Goal: Task Accomplishment & Management: Manage account settings

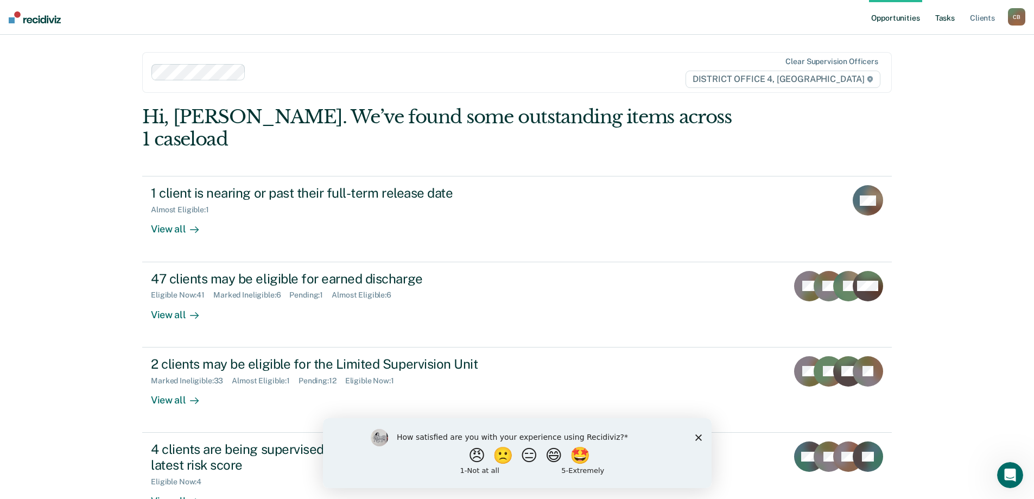
click at [954, 12] on link "Tasks" at bounding box center [945, 17] width 24 height 35
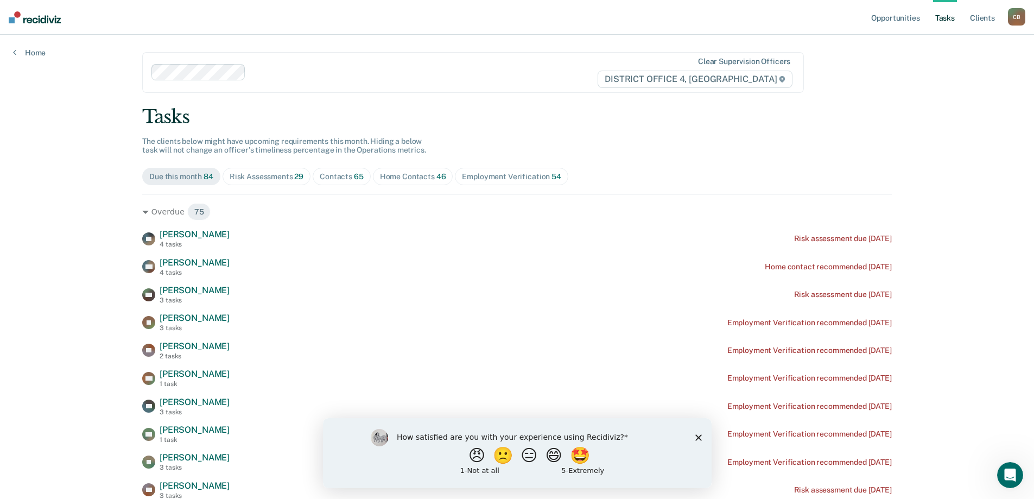
click at [403, 180] on div "Home Contacts 46" at bounding box center [413, 176] width 66 height 9
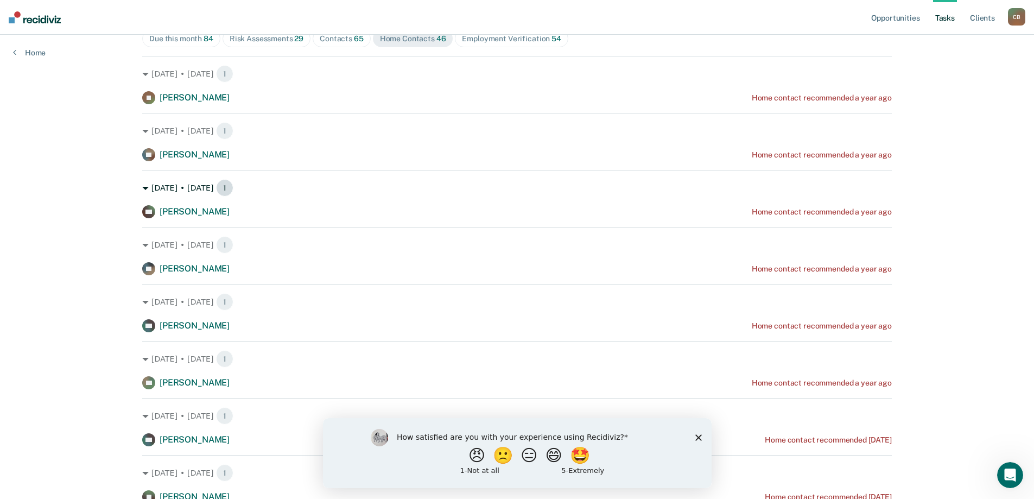
scroll to position [163, 0]
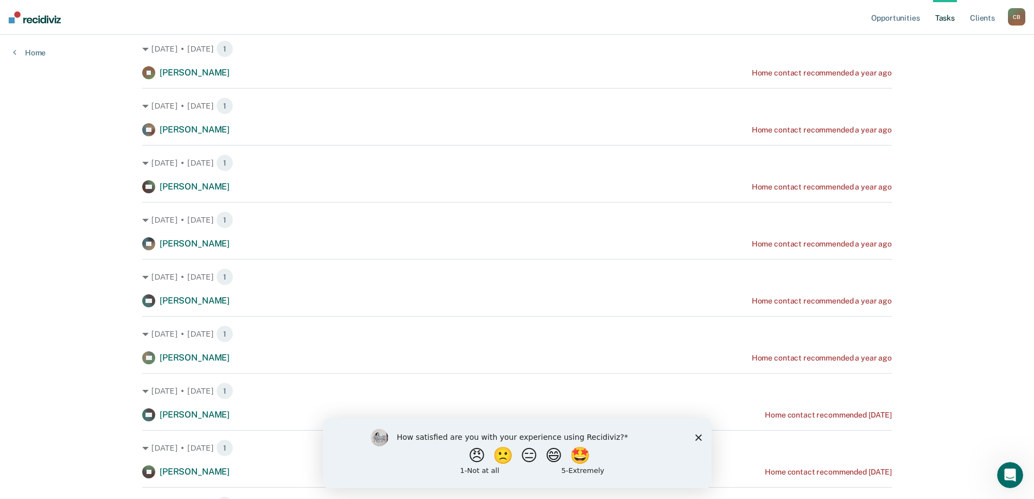
click at [833, 287] on div "[DATE] • [DATE] 1 CG [PERSON_NAME] Home contact recommended a year ago" at bounding box center [517, 283] width 750 height 48
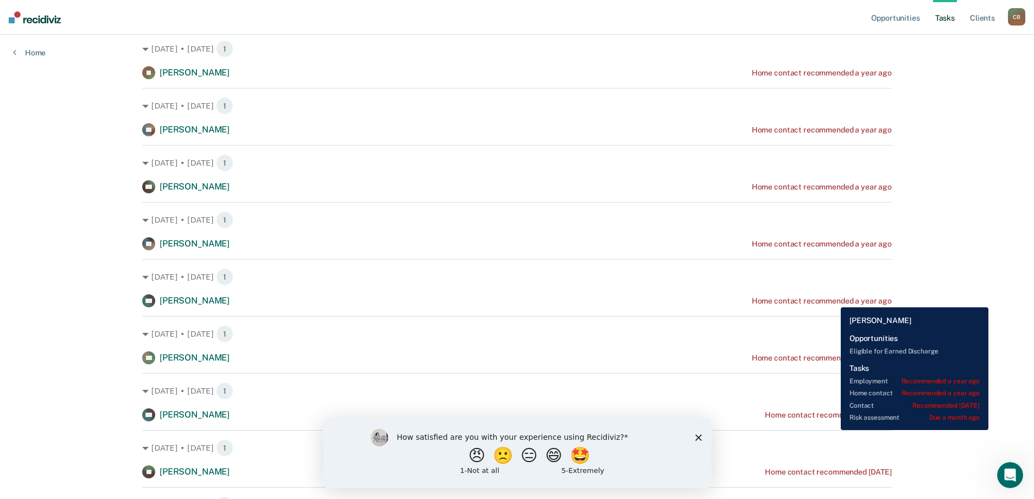
drag, startPoint x: 833, startPoint y: 299, endPoint x: 802, endPoint y: 310, distance: 32.8
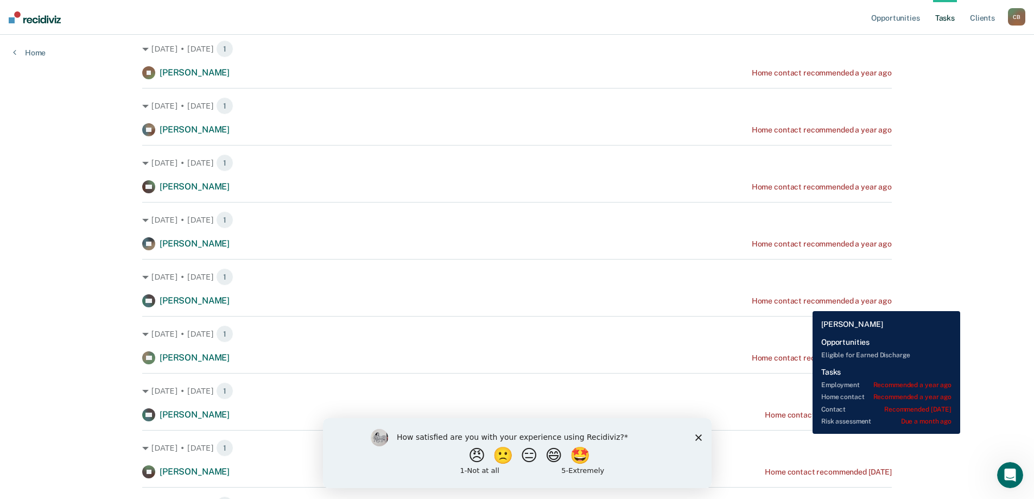
click at [805, 302] on div "Home contact recommended a year ago" at bounding box center [822, 300] width 140 height 9
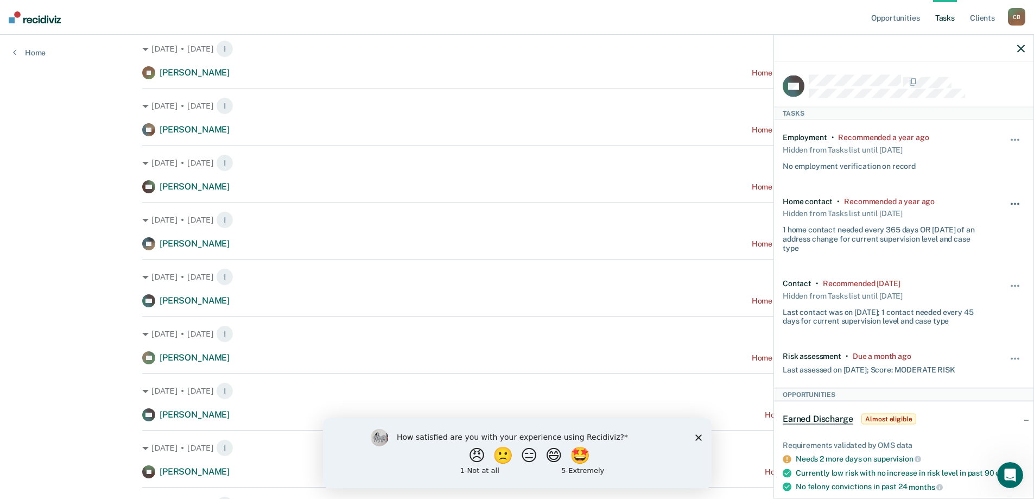
click at [1007, 204] on button "button" at bounding box center [1015, 208] width 18 height 17
click at [965, 290] on button "90 days" at bounding box center [986, 290] width 78 height 17
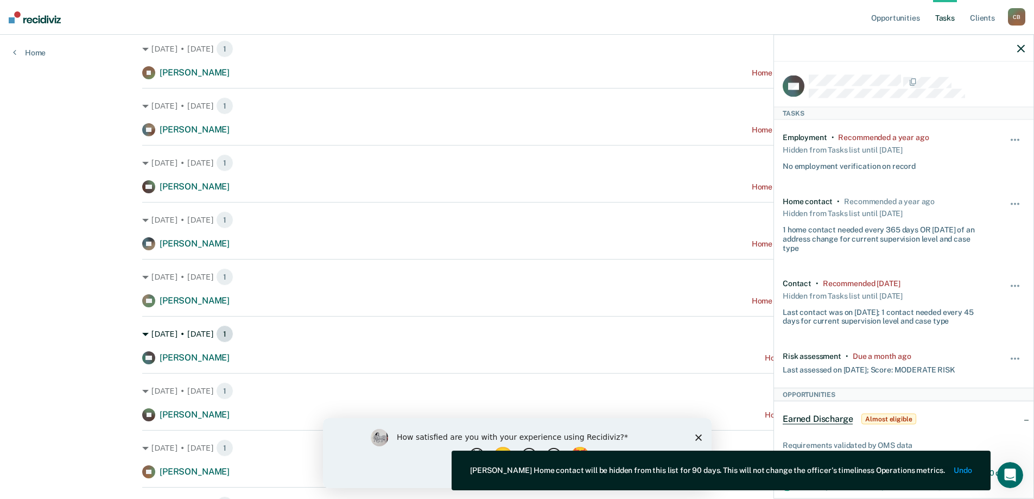
click at [671, 341] on div "[DATE] • [DATE] 1" at bounding box center [517, 333] width 750 height 17
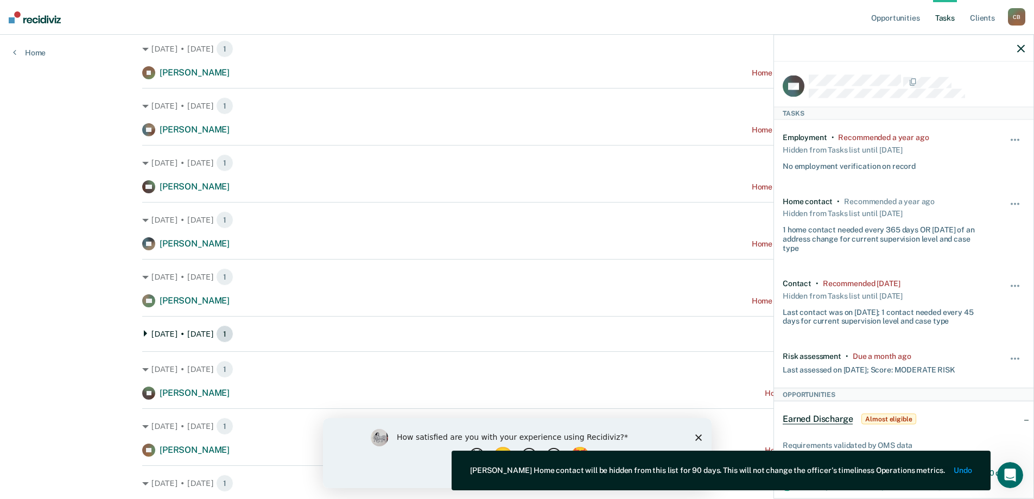
click at [732, 331] on div "[DATE] • [DATE] 1" at bounding box center [517, 333] width 750 height 17
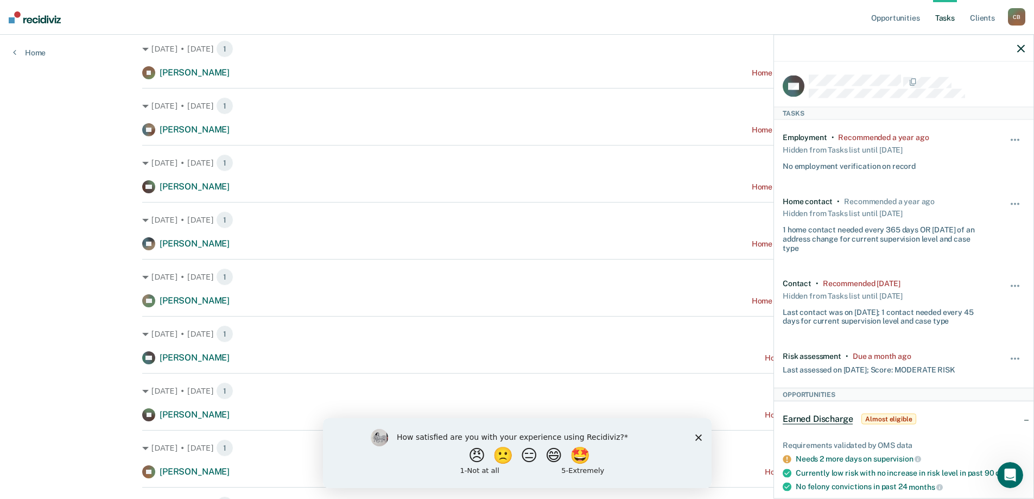
drag, startPoint x: 1021, startPoint y: 46, endPoint x: 949, endPoint y: 174, distance: 147.5
click at [1020, 47] on icon "button" at bounding box center [1021, 49] width 8 height 8
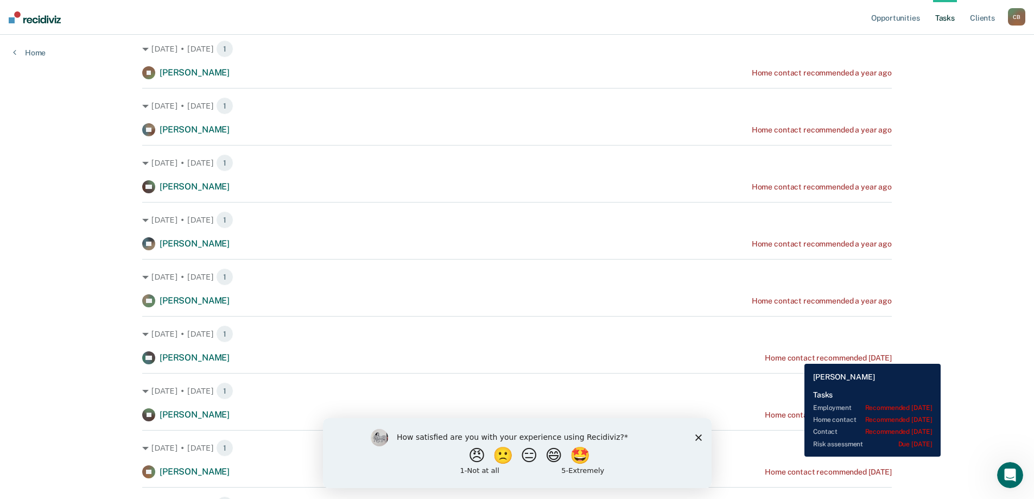
click at [796, 356] on div "Home contact recommended [DATE]" at bounding box center [828, 357] width 127 height 9
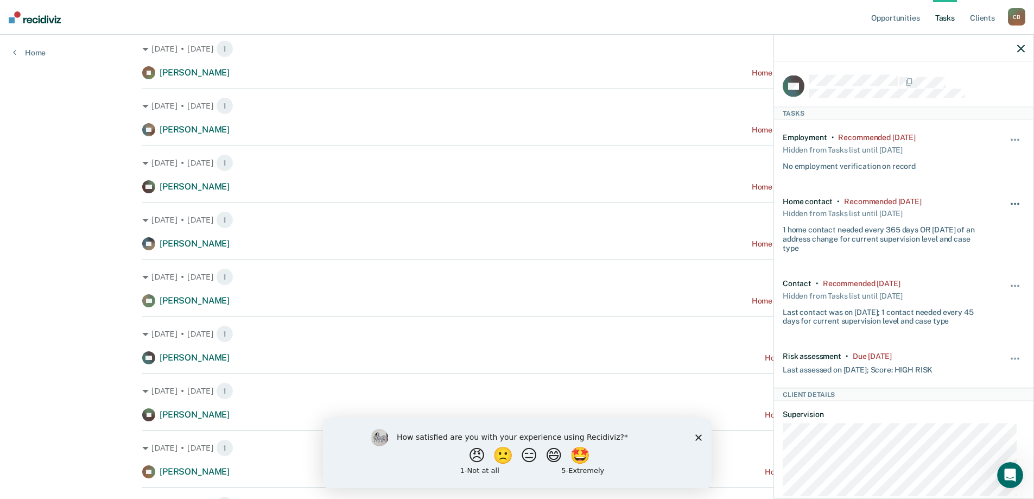
click at [1017, 202] on span "button" at bounding box center [1018, 203] width 2 height 2
click at [962, 296] on button "90 days" at bounding box center [986, 290] width 78 height 17
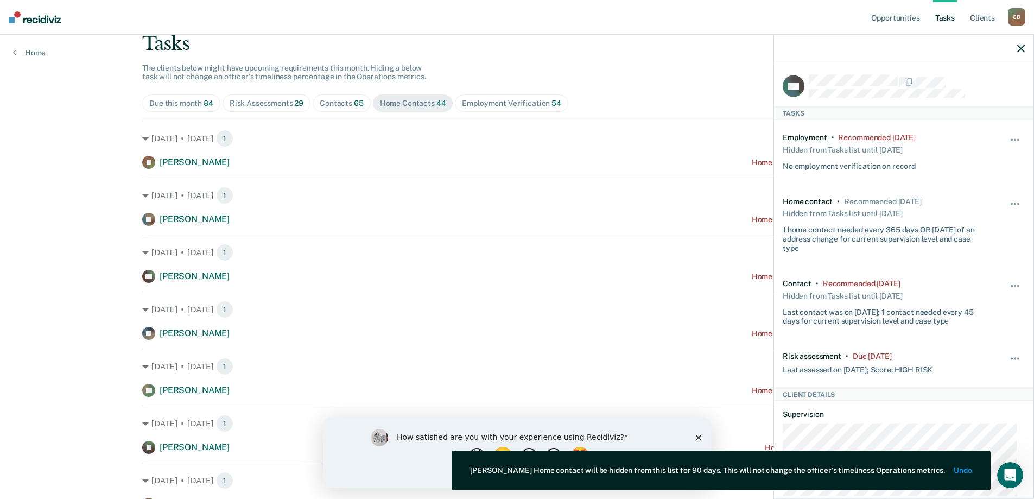
scroll to position [54, 0]
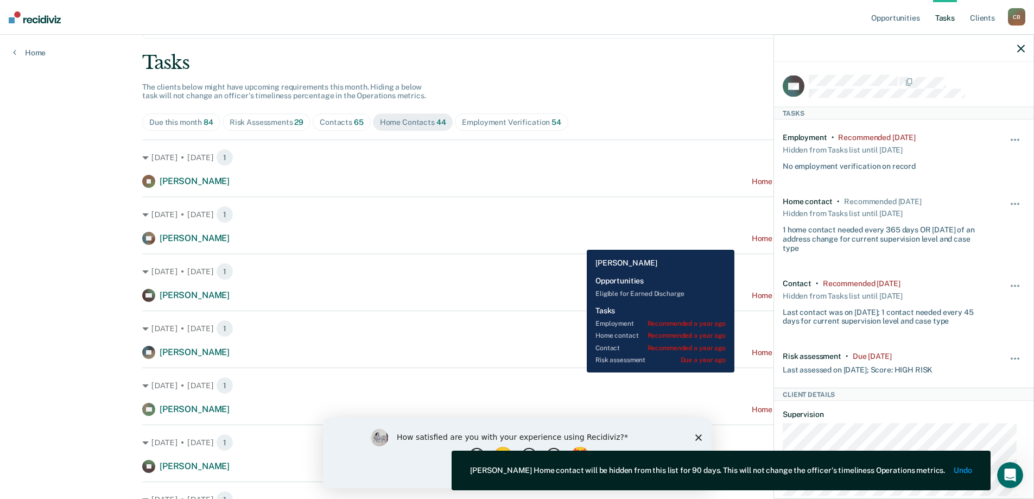
click at [585, 239] on div "RE [PERSON_NAME] Home contact recommended a year ago" at bounding box center [517, 238] width 750 height 13
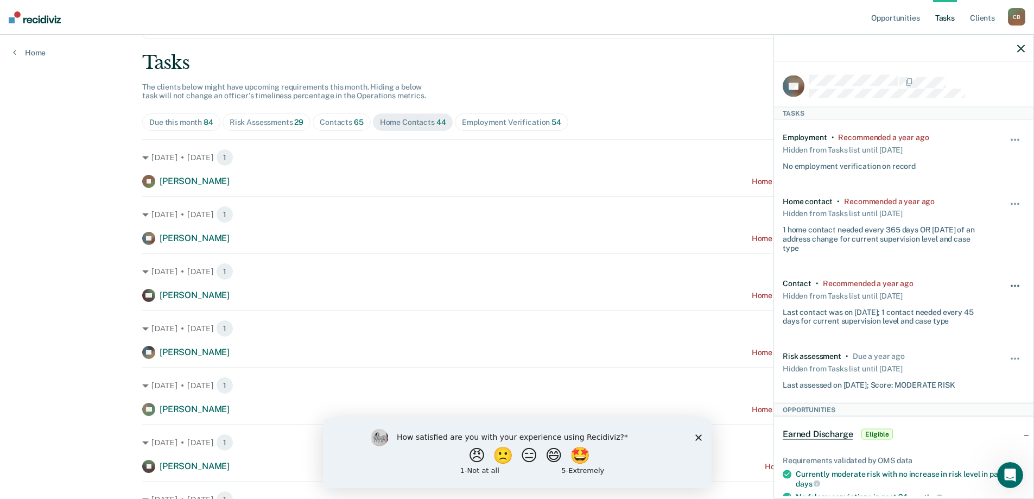
click at [1014, 284] on span "button" at bounding box center [1015, 285] width 2 height 2
click at [977, 372] on button "90 days" at bounding box center [986, 372] width 78 height 17
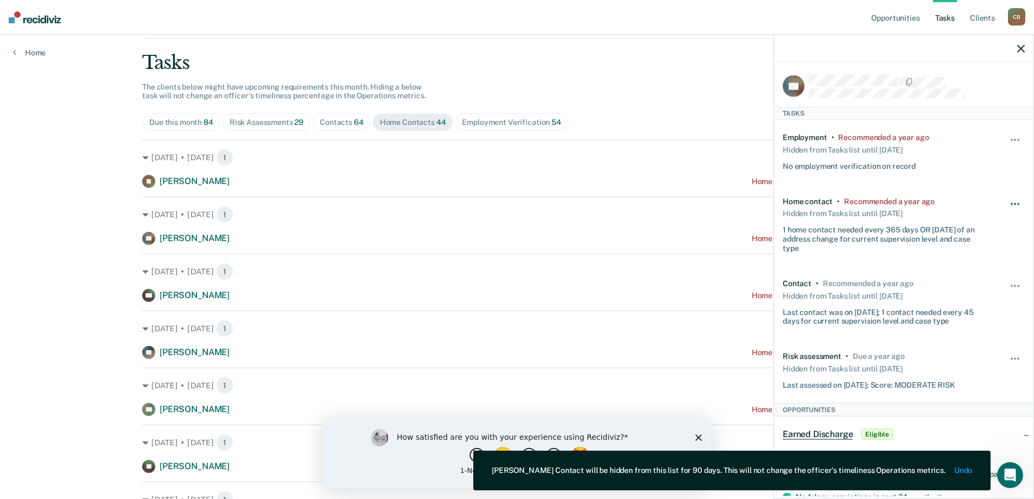
click at [1014, 202] on button "button" at bounding box center [1015, 208] width 18 height 17
click at [982, 289] on button "90 days" at bounding box center [986, 290] width 78 height 17
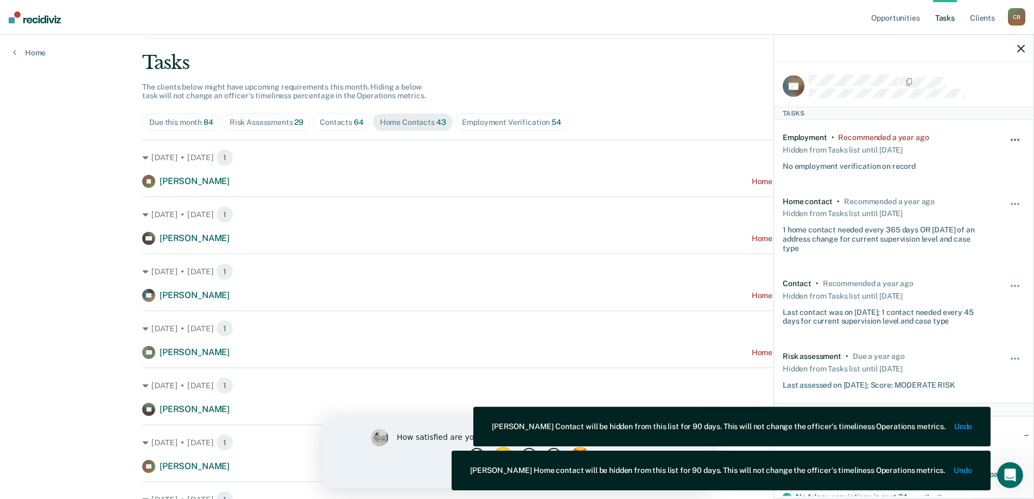
click at [1015, 139] on button "button" at bounding box center [1015, 145] width 18 height 17
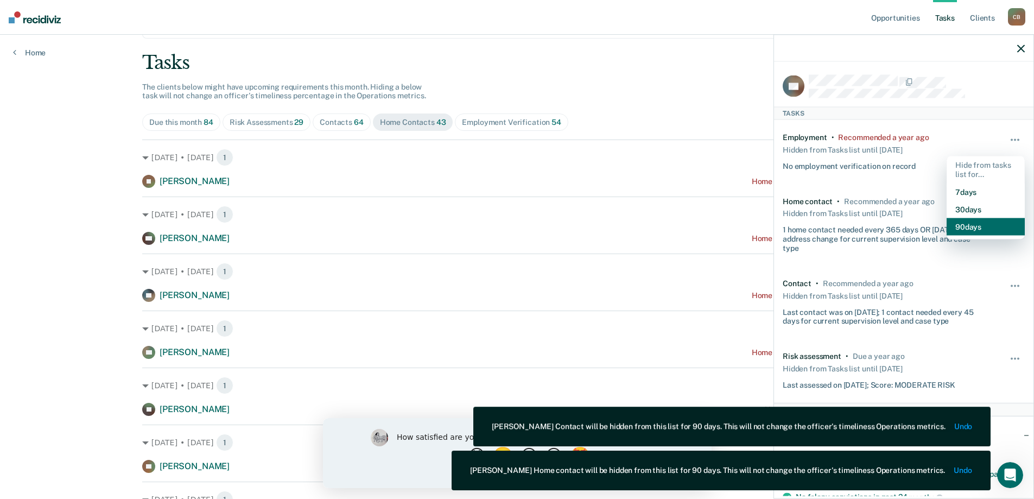
click at [967, 228] on button "90 days" at bounding box center [986, 226] width 78 height 17
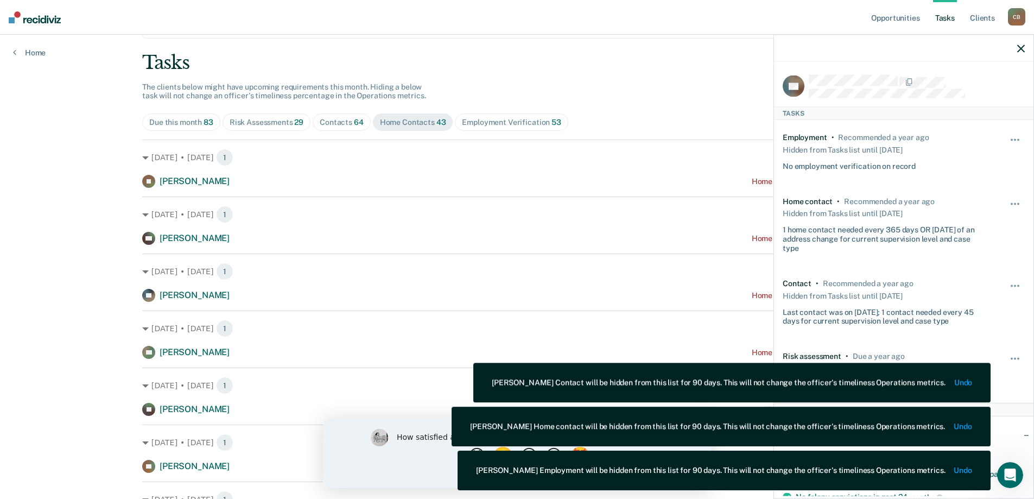
click at [1019, 46] on icon "button" at bounding box center [1021, 49] width 8 height 8
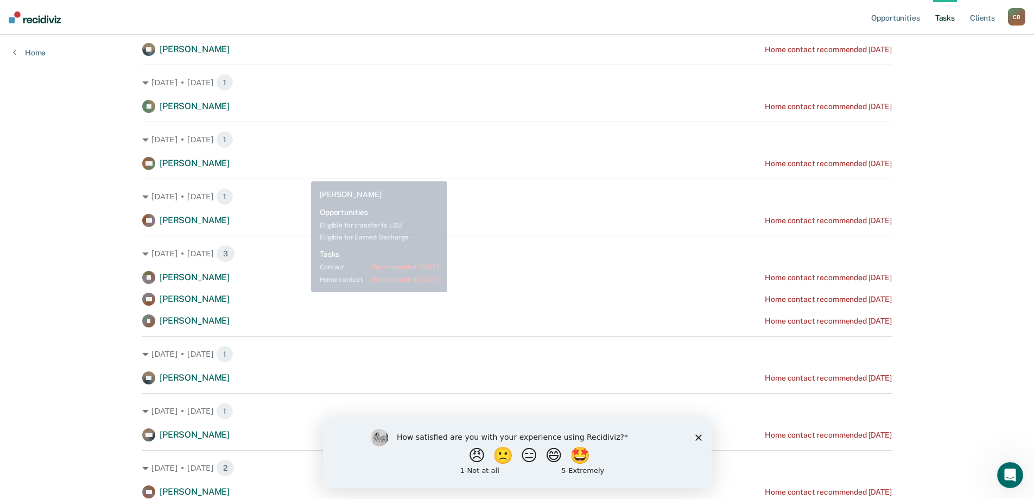
scroll to position [651, 0]
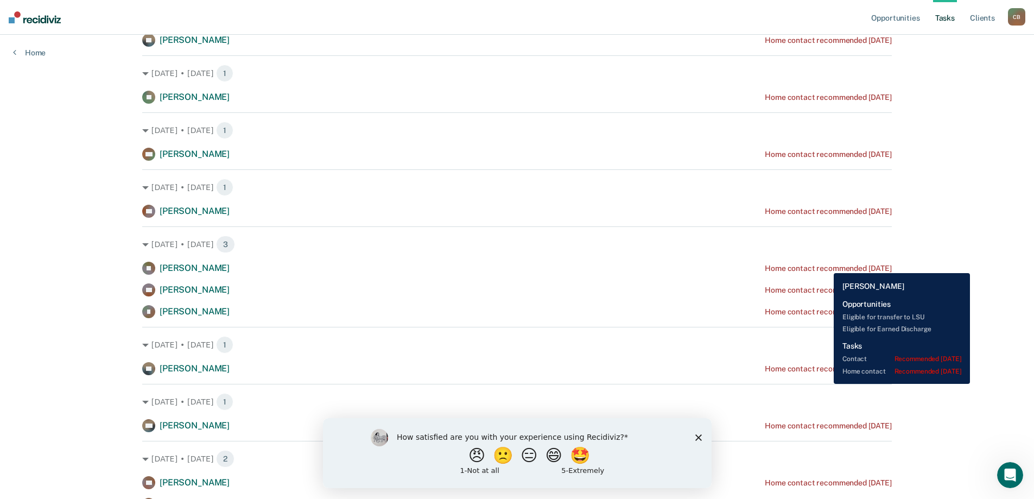
click at [826, 265] on div "Home contact recommended [DATE]" at bounding box center [828, 268] width 127 height 9
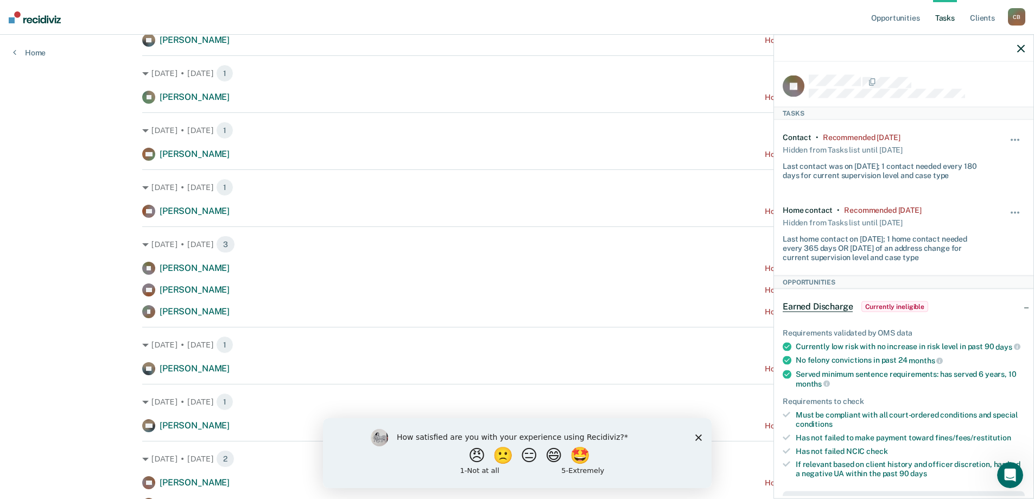
click at [1007, 207] on div "Hide from tasks list for... 7 days 30 days 90 days" at bounding box center [1015, 234] width 18 height 56
click at [1007, 213] on button "button" at bounding box center [1015, 218] width 18 height 17
click at [982, 299] on button "90 days" at bounding box center [986, 299] width 78 height 17
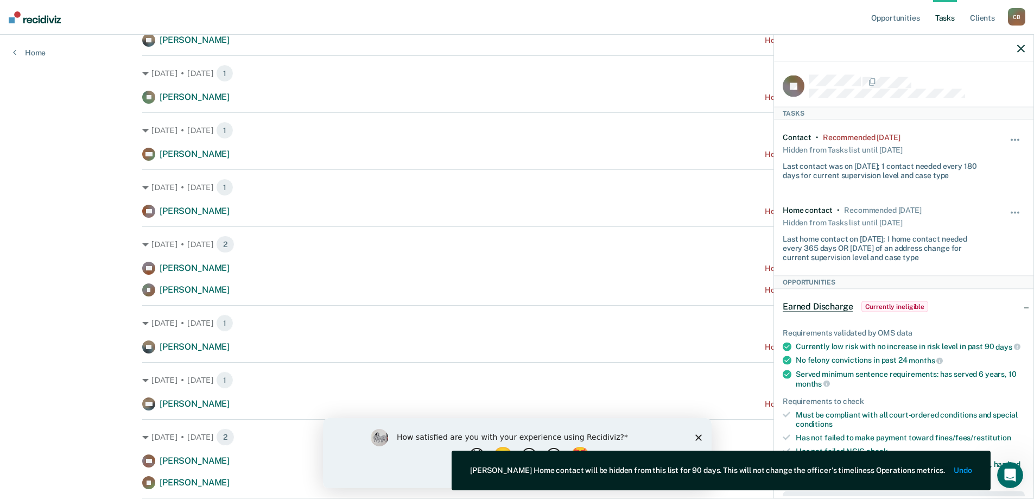
click at [1018, 46] on icon "button" at bounding box center [1021, 49] width 8 height 8
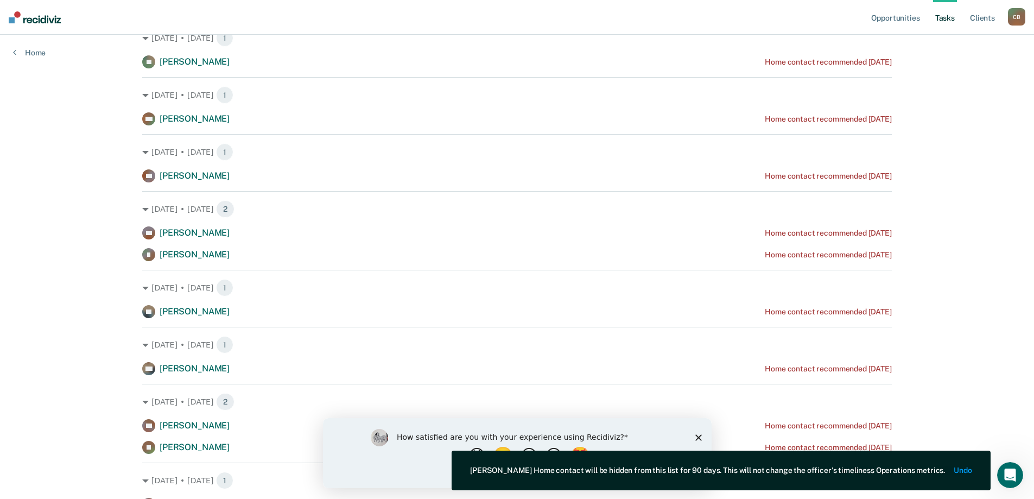
scroll to position [706, 0]
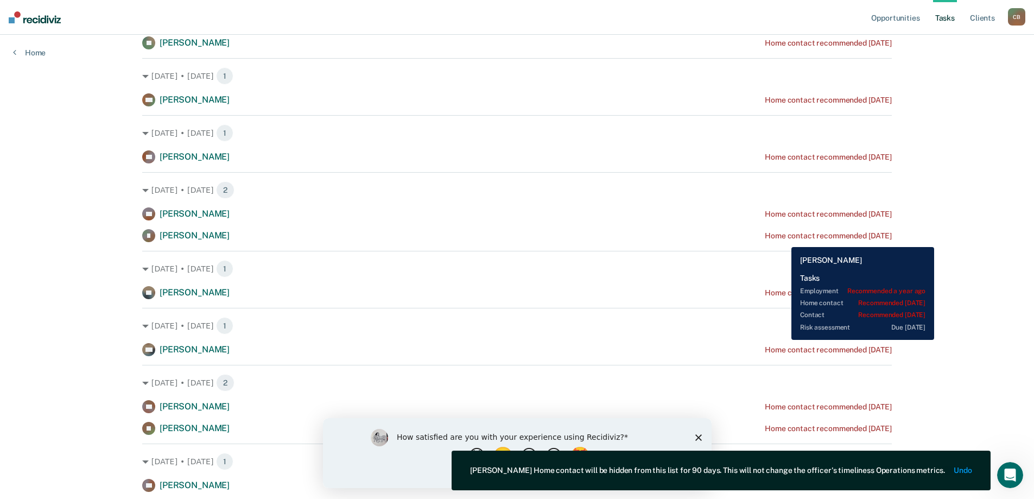
click at [783, 239] on div "Home contact recommended [DATE]" at bounding box center [828, 235] width 127 height 9
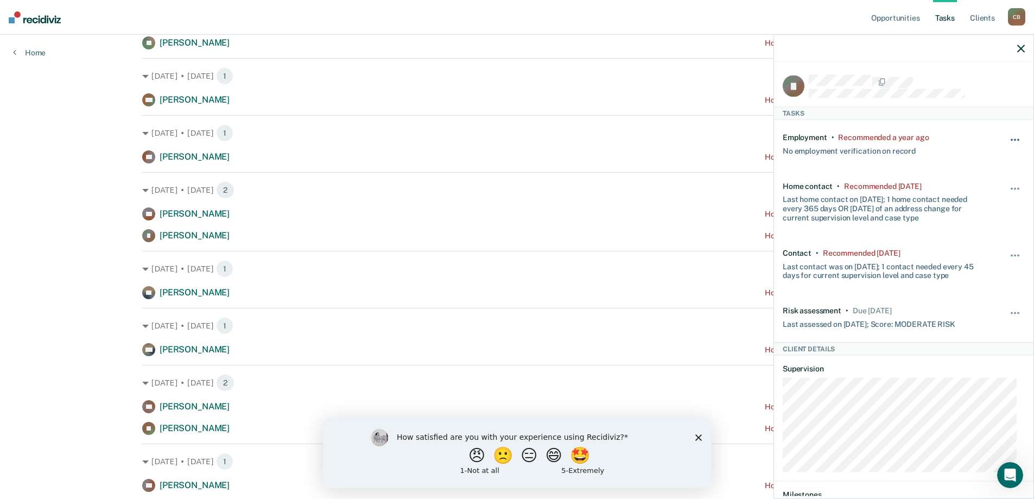
click at [1014, 139] on span "button" at bounding box center [1015, 140] width 2 height 2
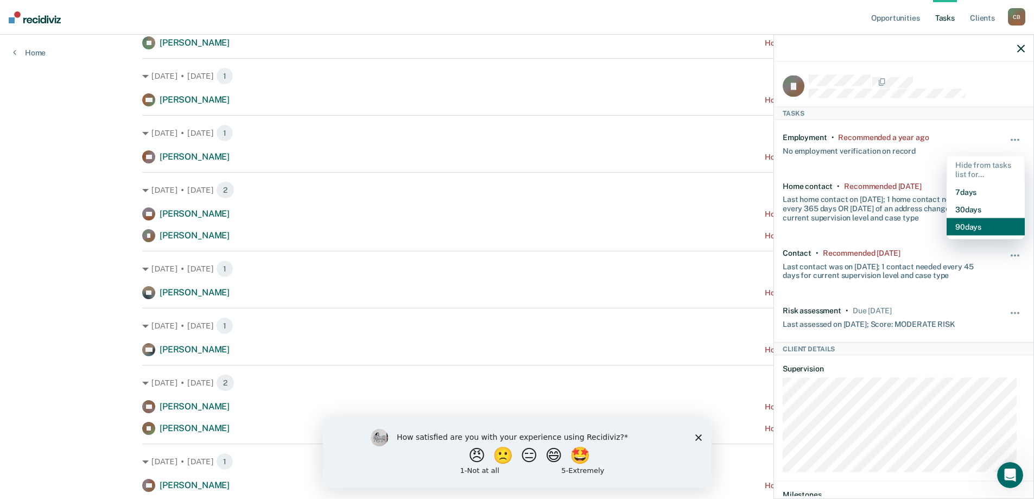
drag, startPoint x: 959, startPoint y: 229, endPoint x: 968, endPoint y: 215, distance: 15.7
click at [959, 228] on button "90 days" at bounding box center [986, 226] width 78 height 17
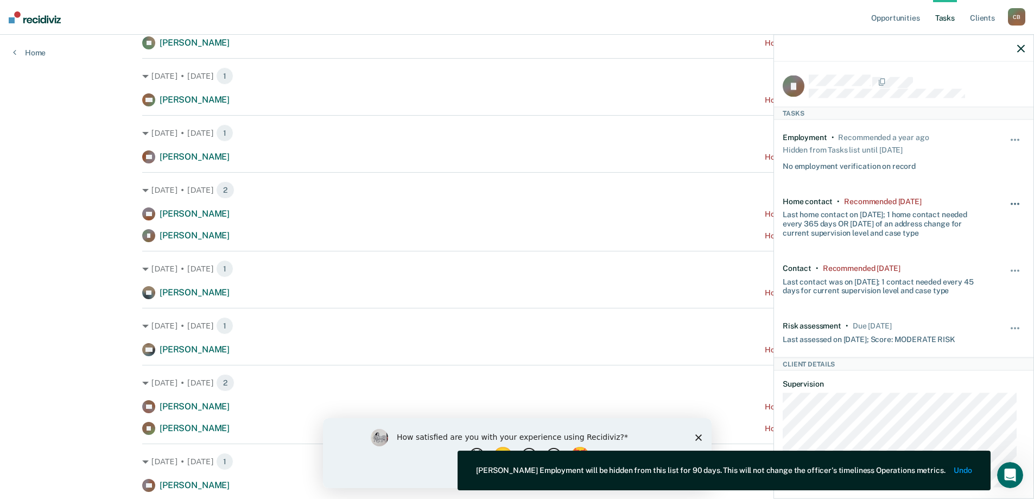
click at [1006, 201] on button "button" at bounding box center [1015, 208] width 18 height 17
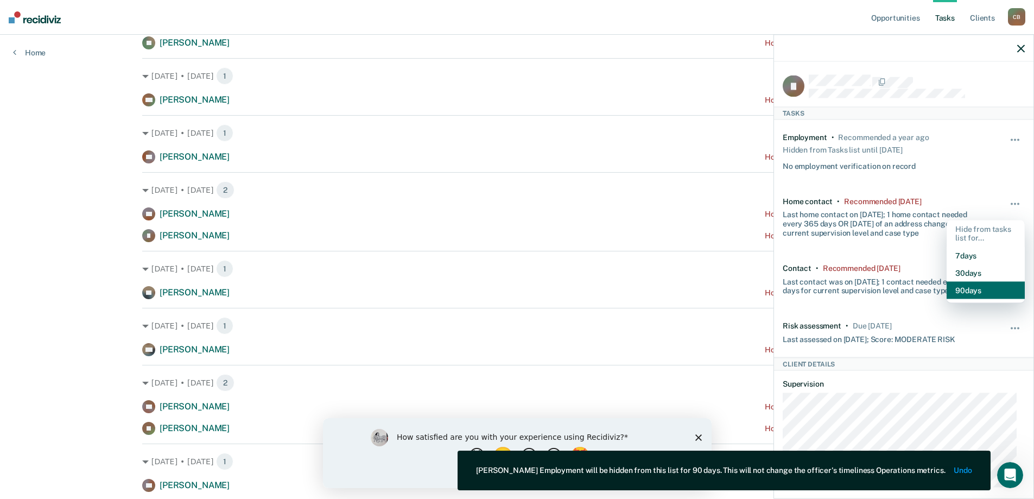
click at [960, 291] on button "90 days" at bounding box center [986, 290] width 78 height 17
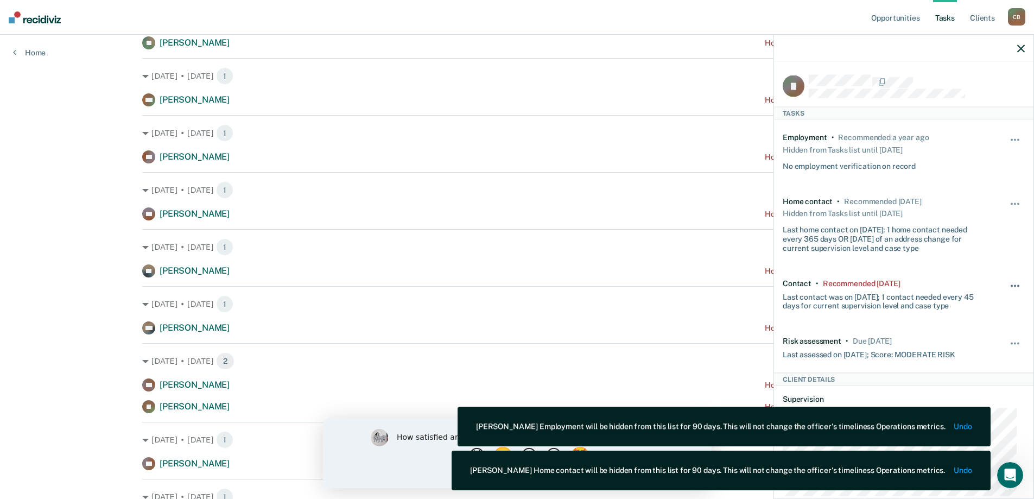
click at [1014, 284] on span "button" at bounding box center [1015, 285] width 2 height 2
click at [963, 372] on button "90 days" at bounding box center [986, 372] width 78 height 17
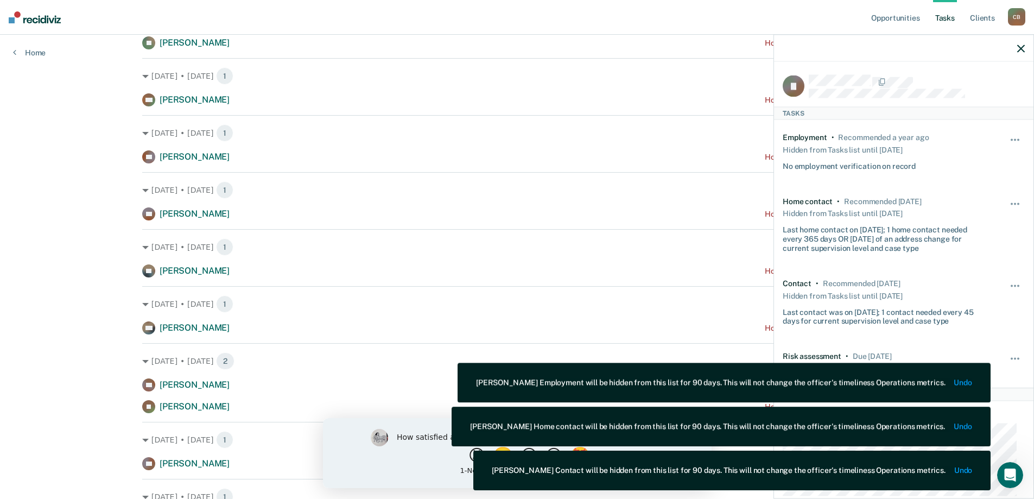
click at [1025, 46] on div at bounding box center [903, 48] width 259 height 27
click at [1020, 48] on icon "button" at bounding box center [1021, 49] width 8 height 8
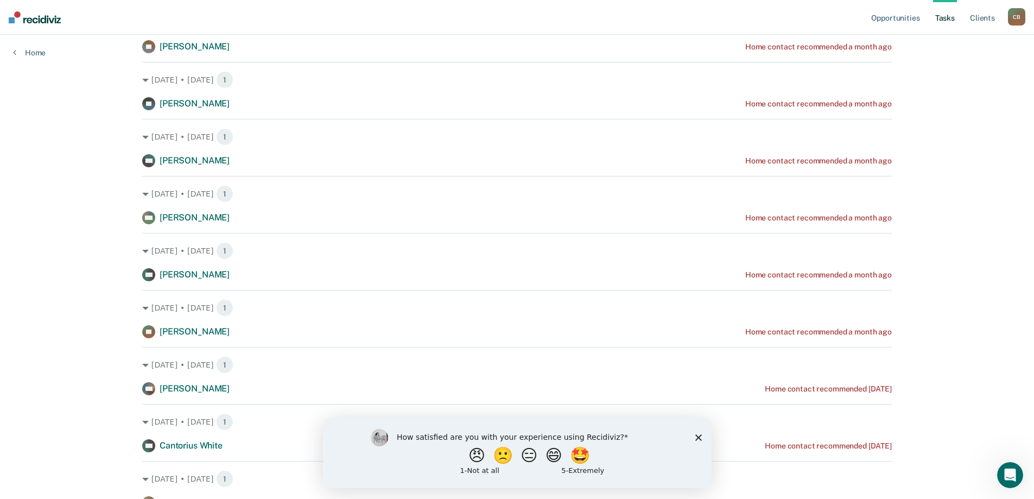
scroll to position [1466, 0]
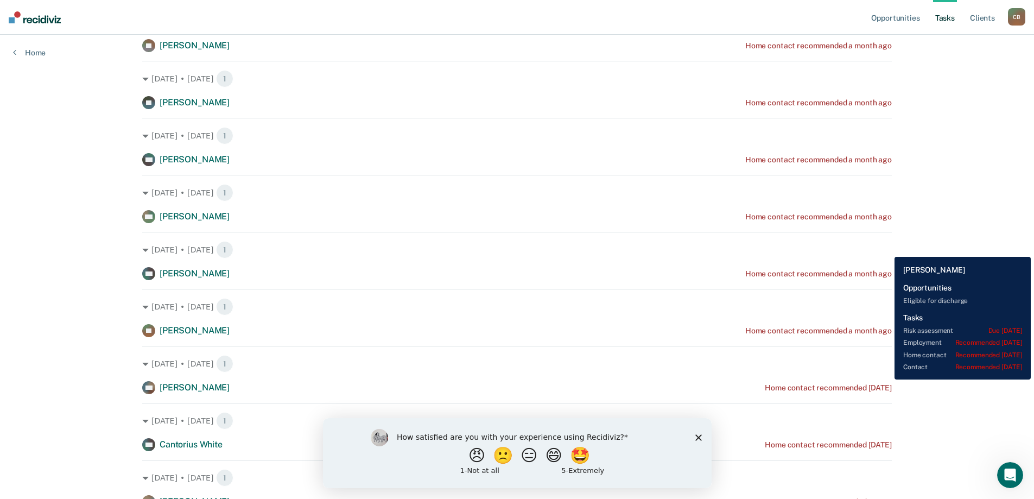
click at [886, 388] on div "Home contact recommended [DATE]" at bounding box center [828, 387] width 127 height 9
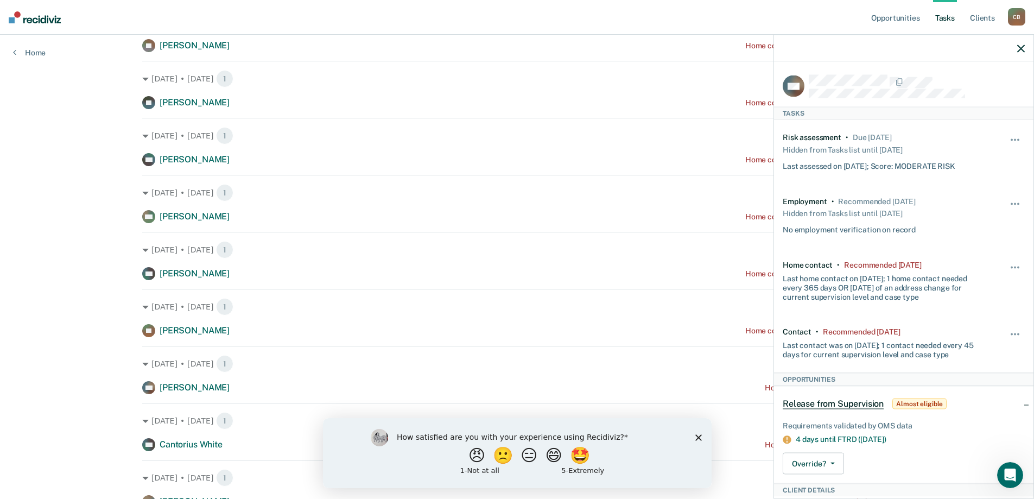
click at [1011, 325] on div "Contact • Recommended [DATE] Last contact was on [DATE]; 1 contact needed every…" at bounding box center [904, 343] width 242 height 58
click at [1008, 335] on button "button" at bounding box center [1015, 339] width 18 height 17
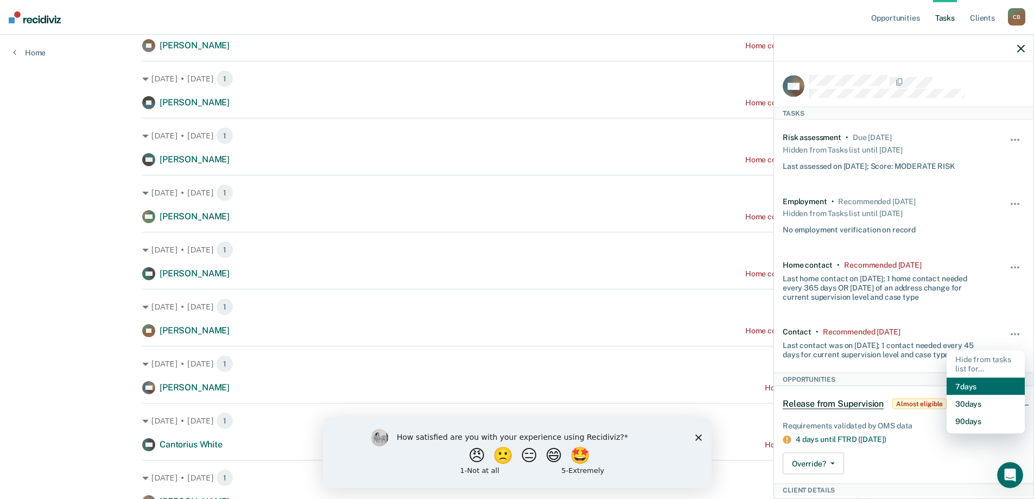
click at [963, 382] on button "7 days" at bounding box center [986, 386] width 78 height 17
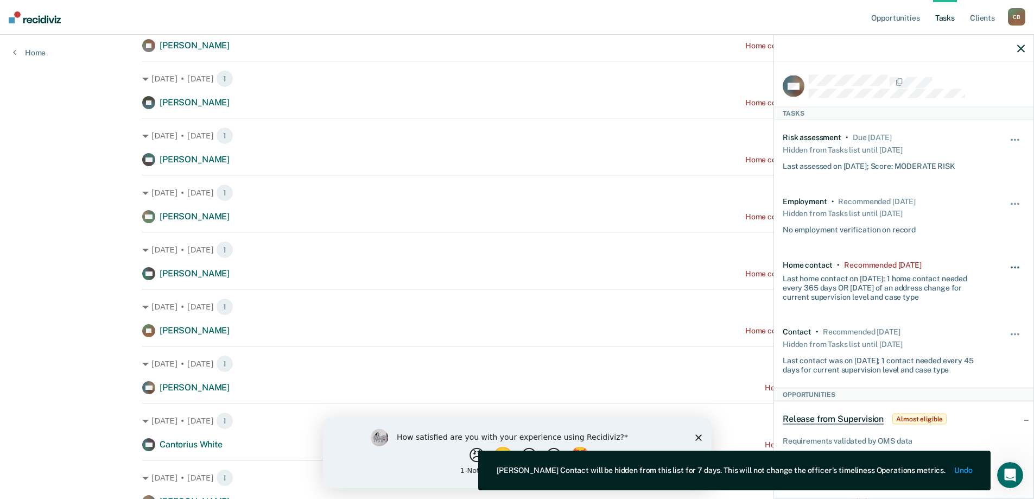
drag, startPoint x: 1009, startPoint y: 265, endPoint x: 1005, endPoint y: 270, distance: 6.5
click at [1009, 265] on button "button" at bounding box center [1015, 272] width 18 height 17
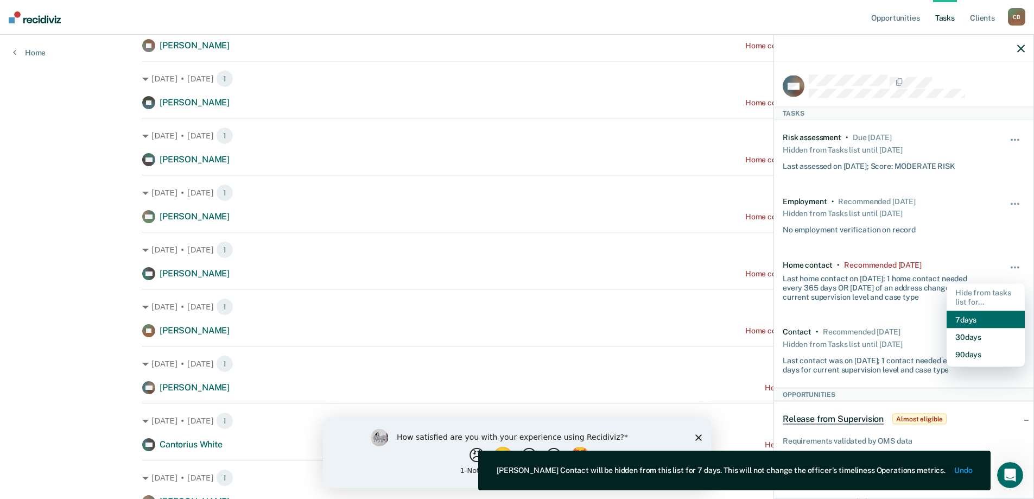
click at [971, 323] on button "7 days" at bounding box center [986, 318] width 78 height 17
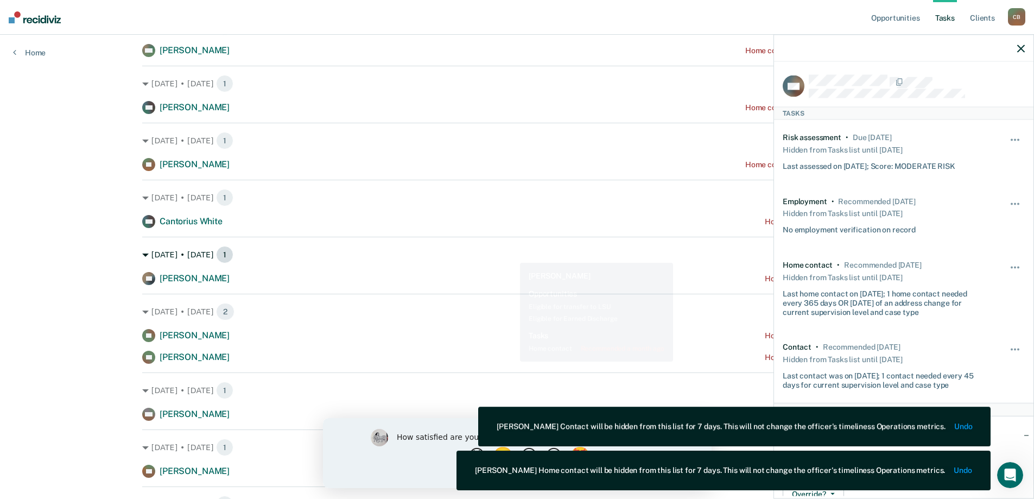
scroll to position [1683, 0]
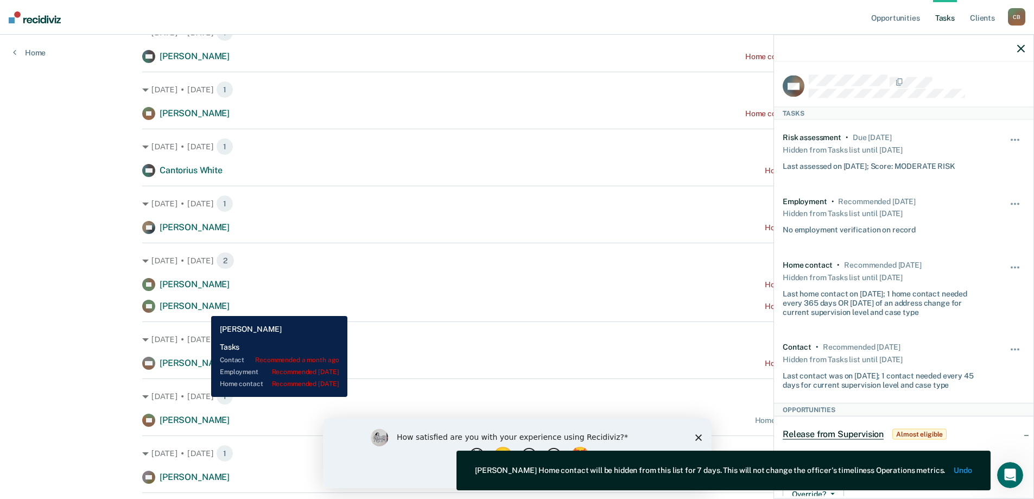
click at [203, 308] on span "[PERSON_NAME]" at bounding box center [195, 306] width 70 height 10
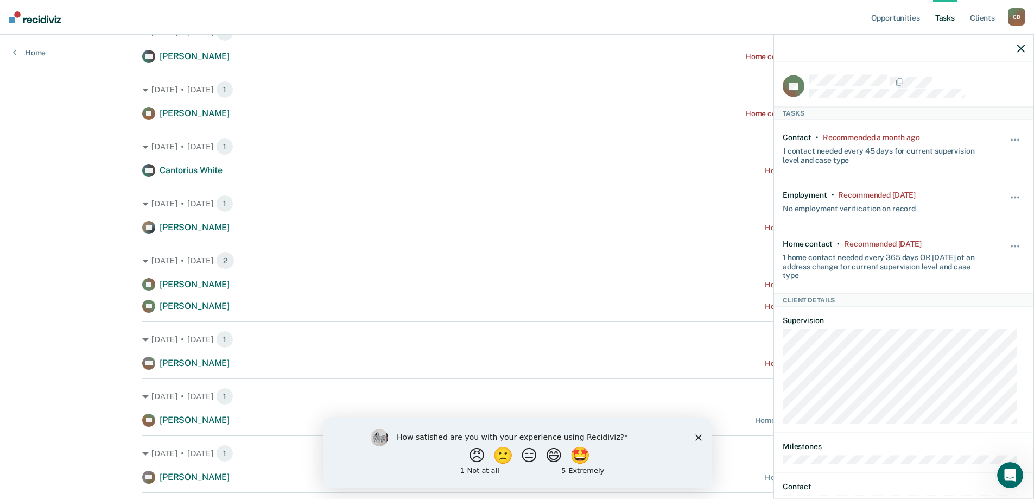
click at [1008, 134] on div "Hide from tasks list for... 7 days 30 days 90 days" at bounding box center [1015, 148] width 18 height 31
click at [1011, 141] on button "button" at bounding box center [1015, 145] width 18 height 17
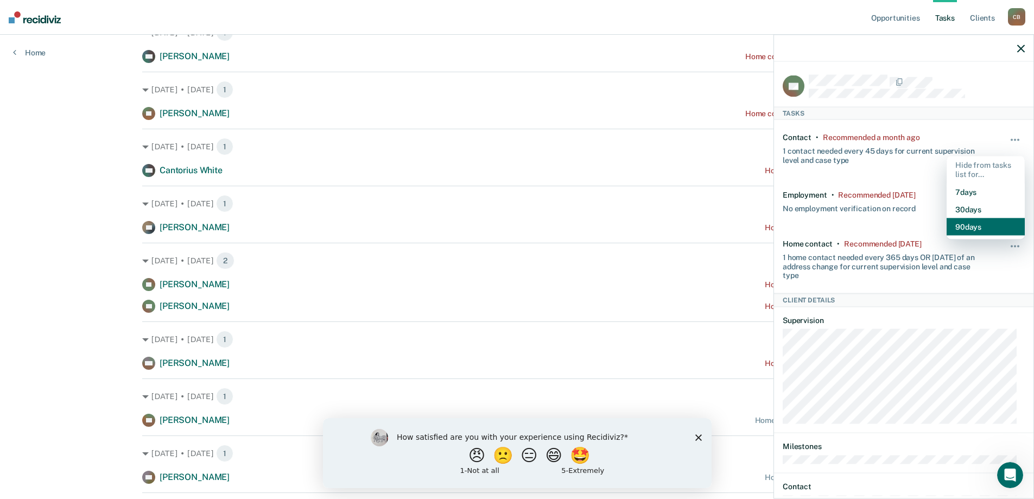
click at [970, 223] on button "90 days" at bounding box center [986, 226] width 78 height 17
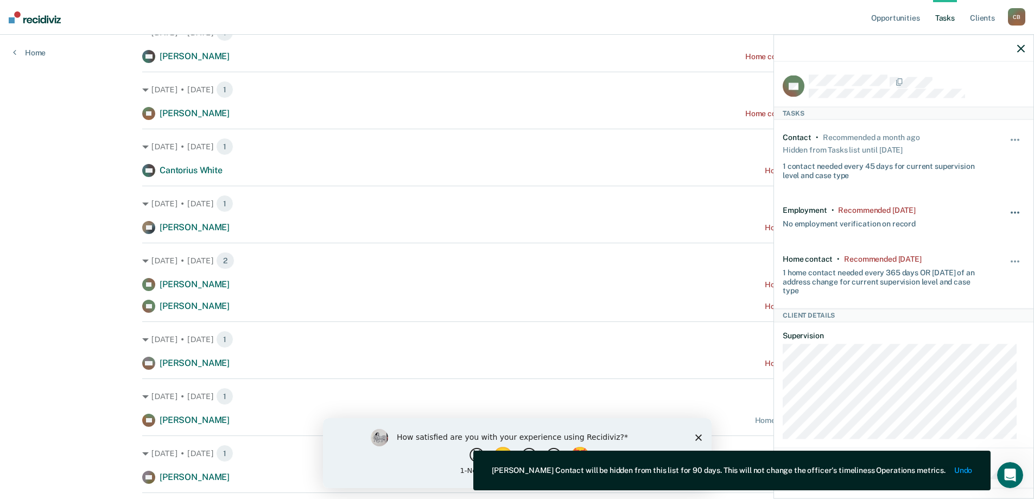
click at [1006, 212] on button "button" at bounding box center [1015, 218] width 18 height 17
click at [965, 299] on button "90 days" at bounding box center [986, 299] width 78 height 17
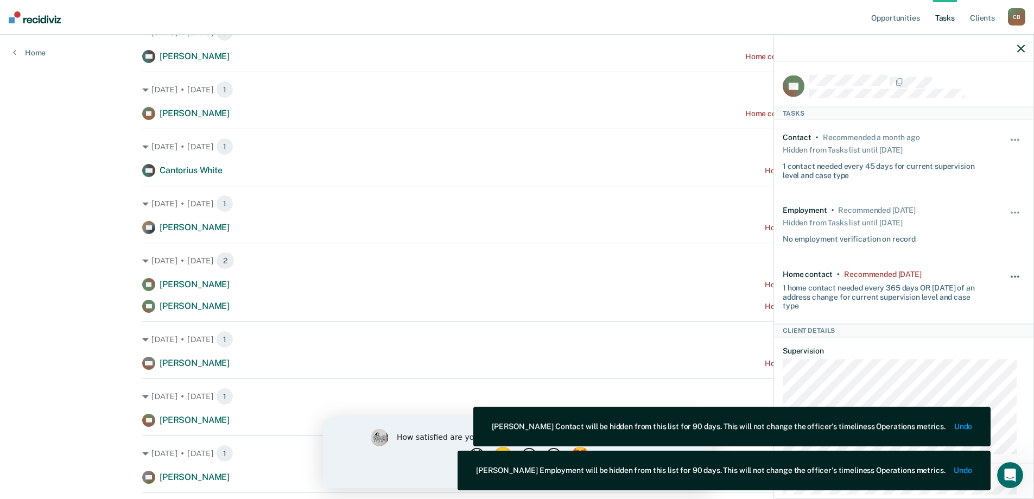
click at [1006, 282] on button "button" at bounding box center [1015, 282] width 18 height 17
click at [968, 359] on button "90 days" at bounding box center [986, 362] width 78 height 17
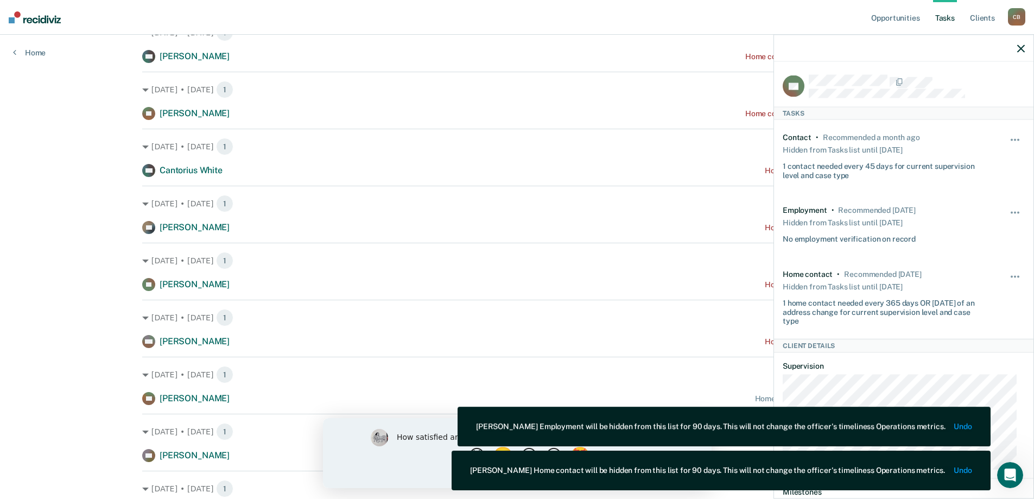
click at [1028, 44] on div at bounding box center [903, 48] width 259 height 27
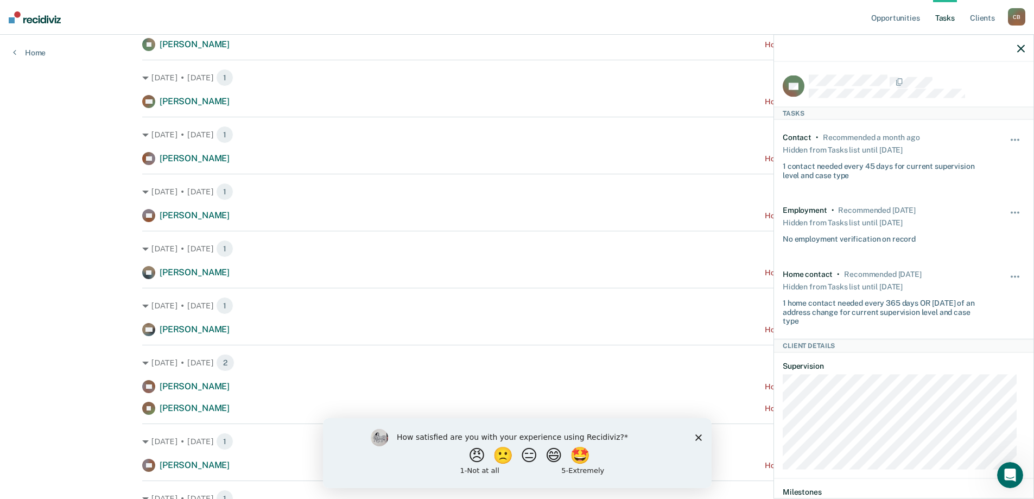
scroll to position [706, 0]
click at [1020, 49] on icon "button" at bounding box center [1021, 49] width 8 height 8
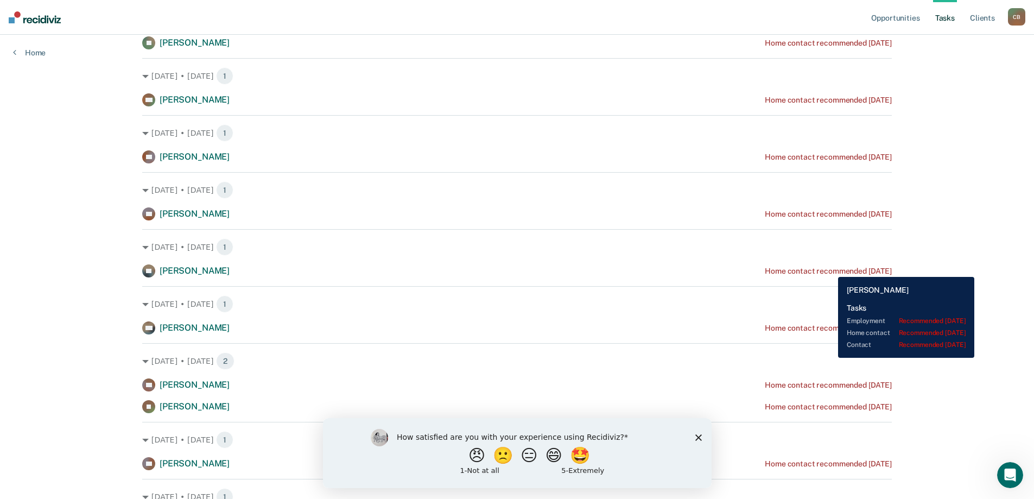
click at [830, 269] on div "Home contact recommended [DATE]" at bounding box center [828, 271] width 127 height 9
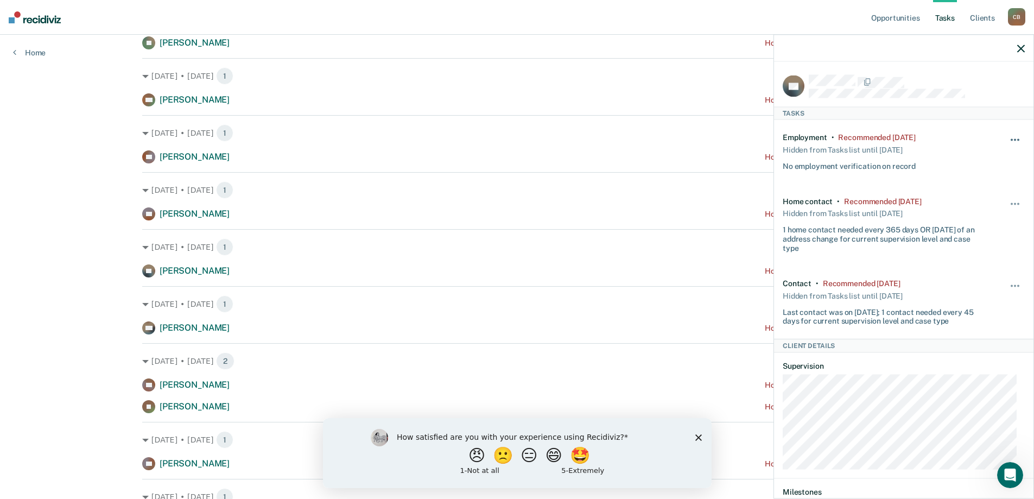
click at [1010, 135] on div "Hide from tasks list for... 7 days 30 days 90 days" at bounding box center [1015, 152] width 18 height 38
click at [1014, 139] on span "button" at bounding box center [1015, 140] width 2 height 2
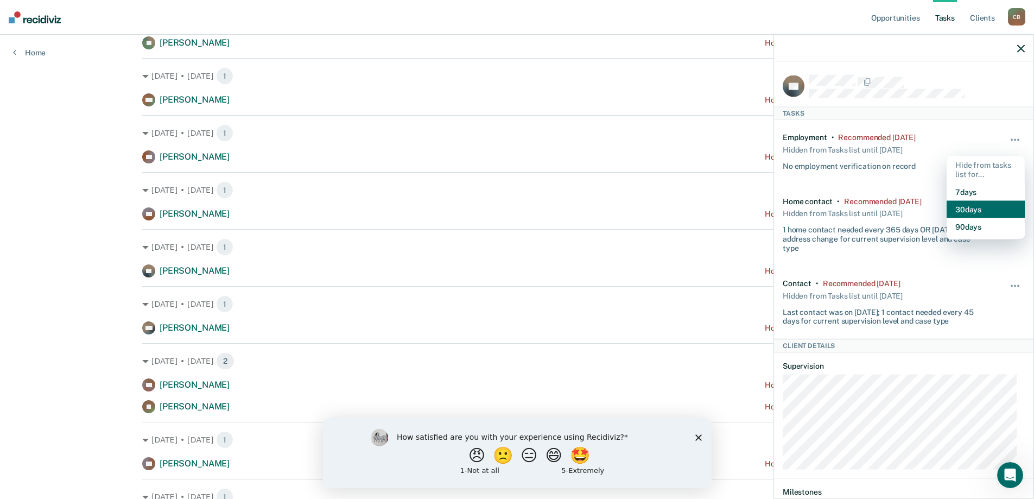
click at [977, 207] on button "30 days" at bounding box center [986, 208] width 78 height 17
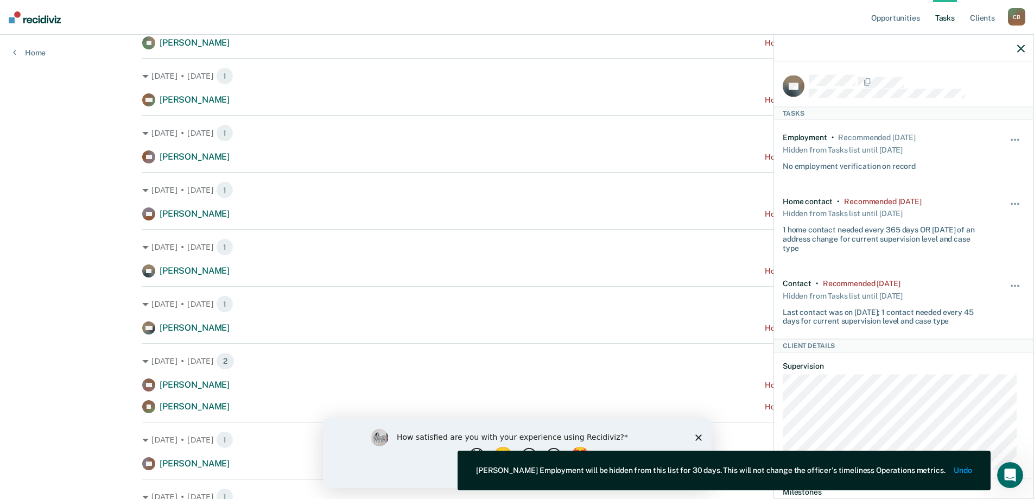
click at [1012, 198] on div "Hide from tasks list for... 7 days 30 days 90 days" at bounding box center [1015, 224] width 18 height 56
click at [1007, 205] on button "button" at bounding box center [1015, 208] width 18 height 17
click at [959, 275] on button "30 days" at bounding box center [986, 272] width 78 height 17
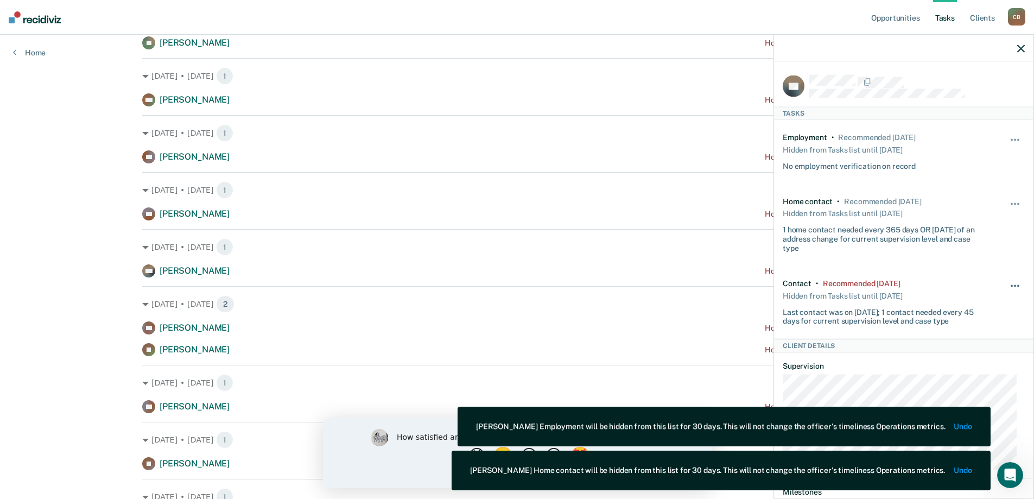
click at [1006, 282] on button "button" at bounding box center [1015, 290] width 18 height 17
click at [956, 351] on button "30 days" at bounding box center [986, 354] width 78 height 17
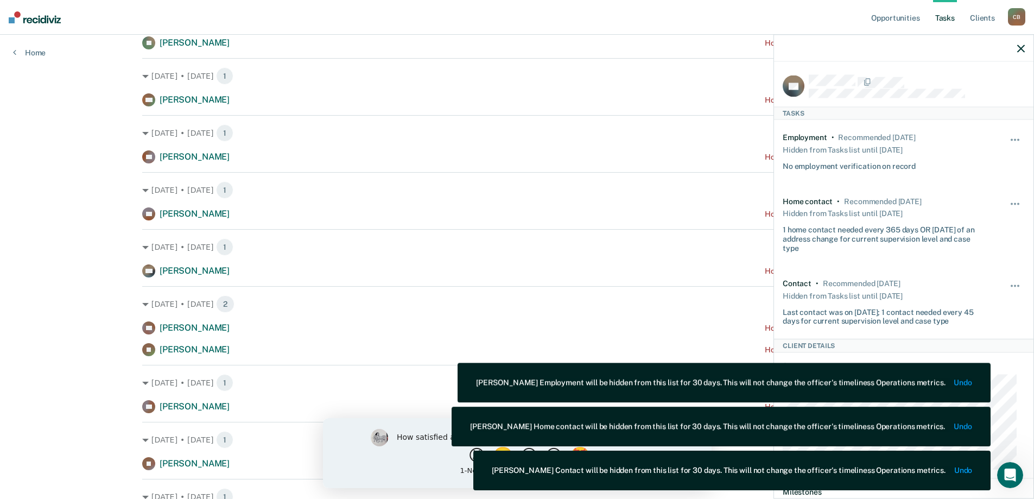
click at [1018, 49] on icon "button" at bounding box center [1021, 49] width 8 height 8
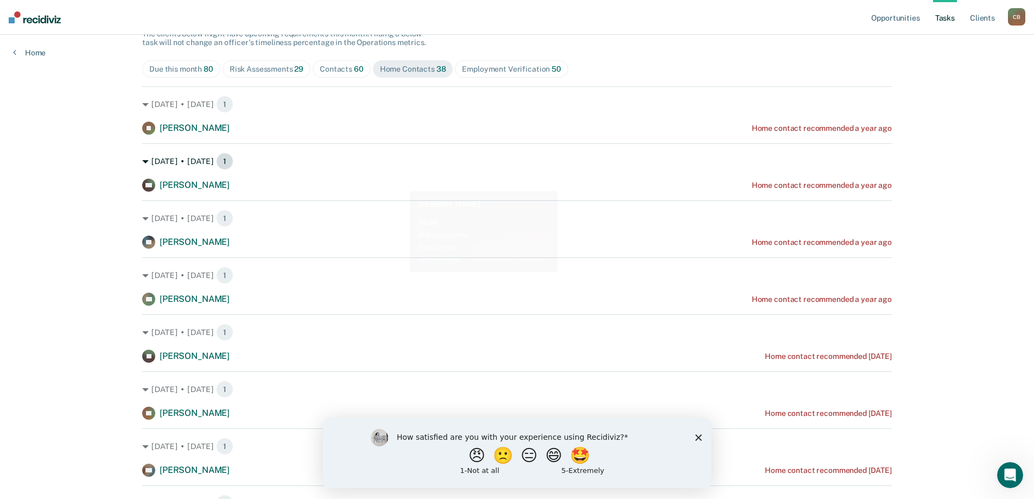
scroll to position [109, 0]
